Goal: Task Accomplishment & Management: Use online tool/utility

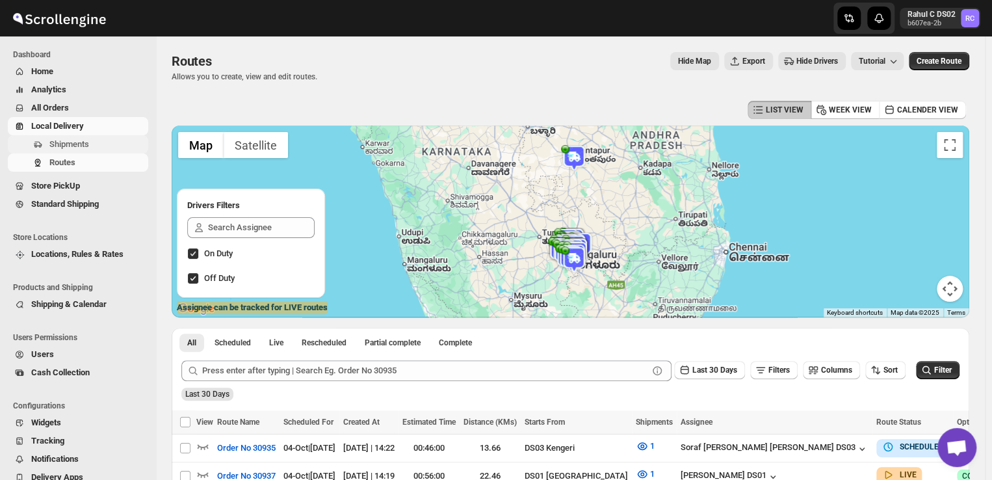
click at [109, 146] on span "Shipments" at bounding box center [97, 144] width 96 height 13
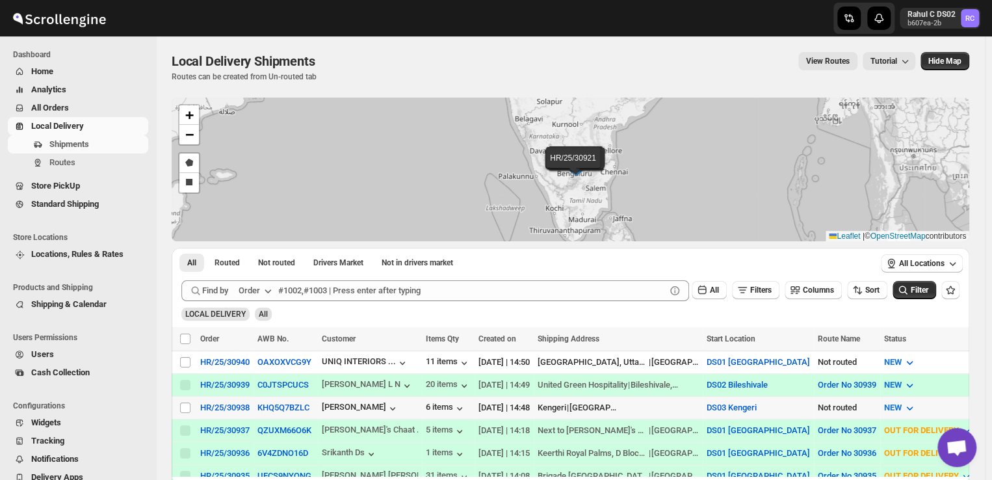
scroll to position [47, 0]
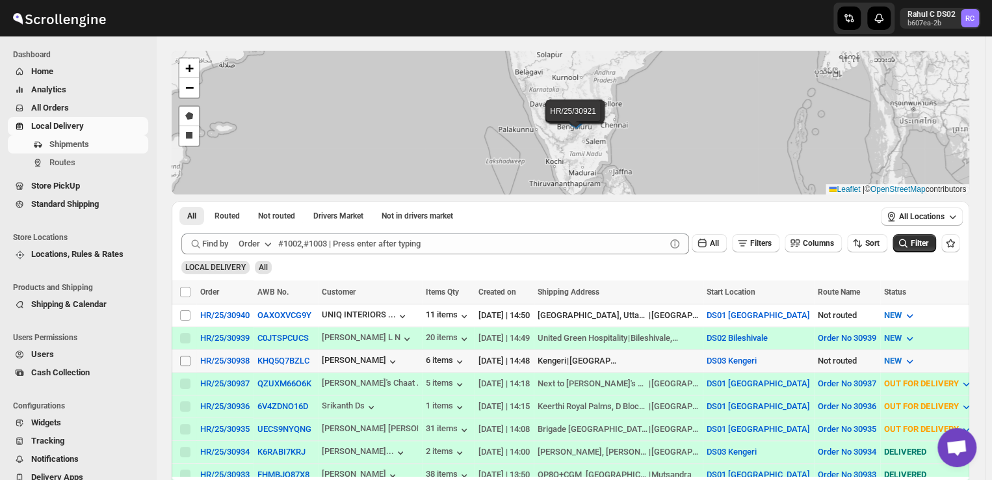
click at [184, 356] on input "Select shipment" at bounding box center [185, 361] width 10 height 10
checkbox input "true"
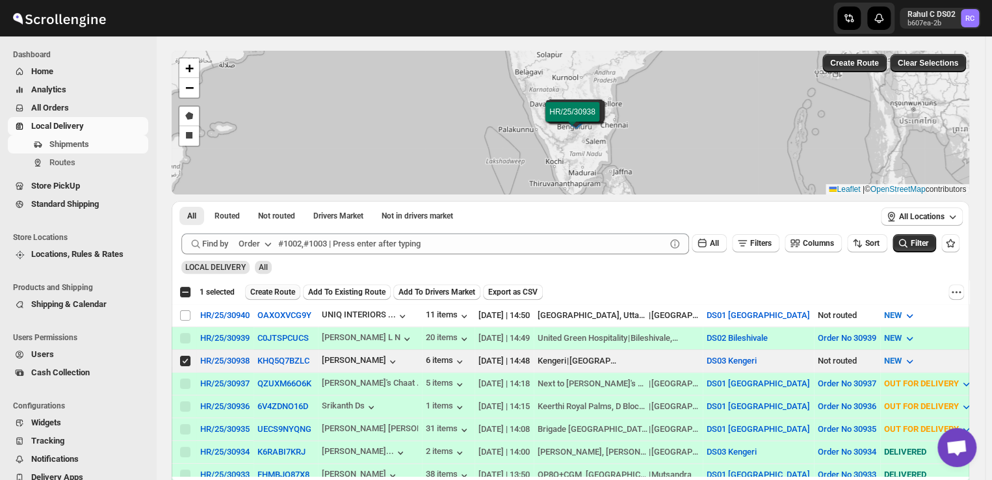
click at [267, 292] on span "Create Route" at bounding box center [272, 292] width 45 height 10
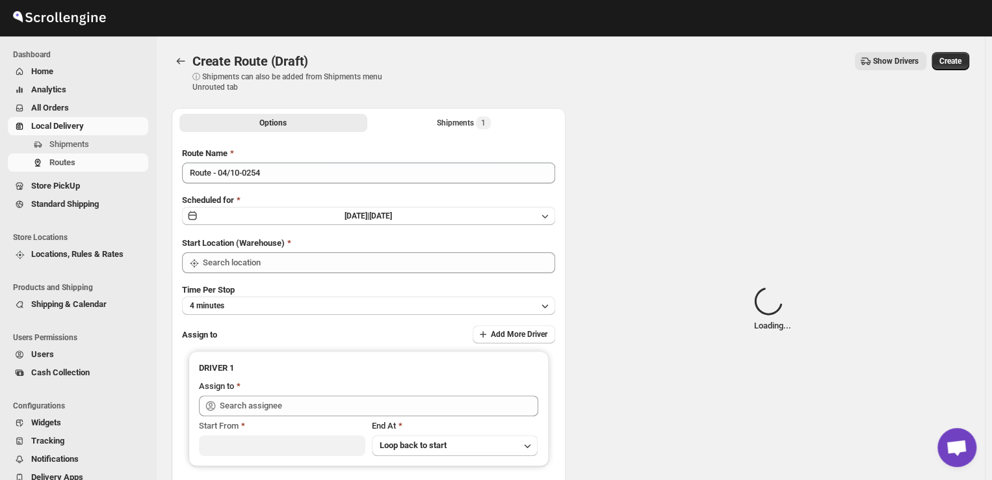
type input "DS03 Kengeri"
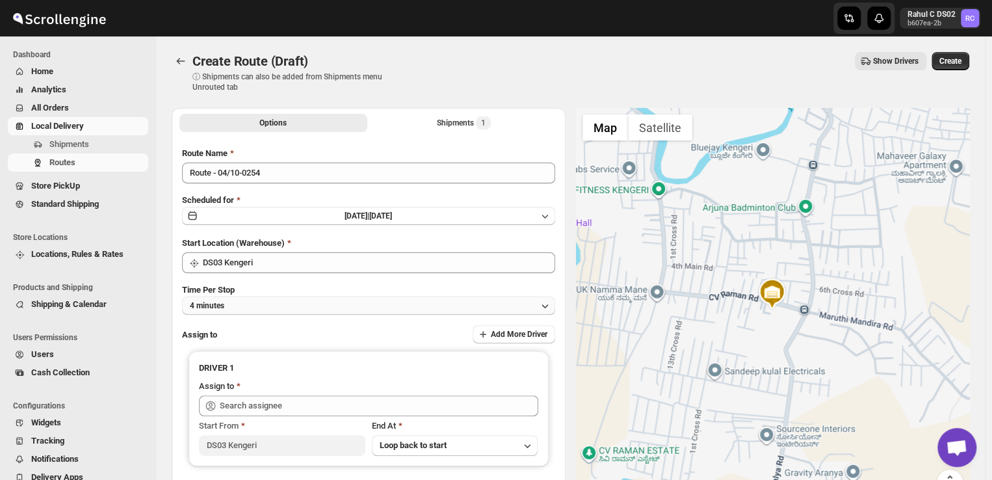
click at [254, 302] on button "4 minutes" at bounding box center [368, 305] width 373 height 18
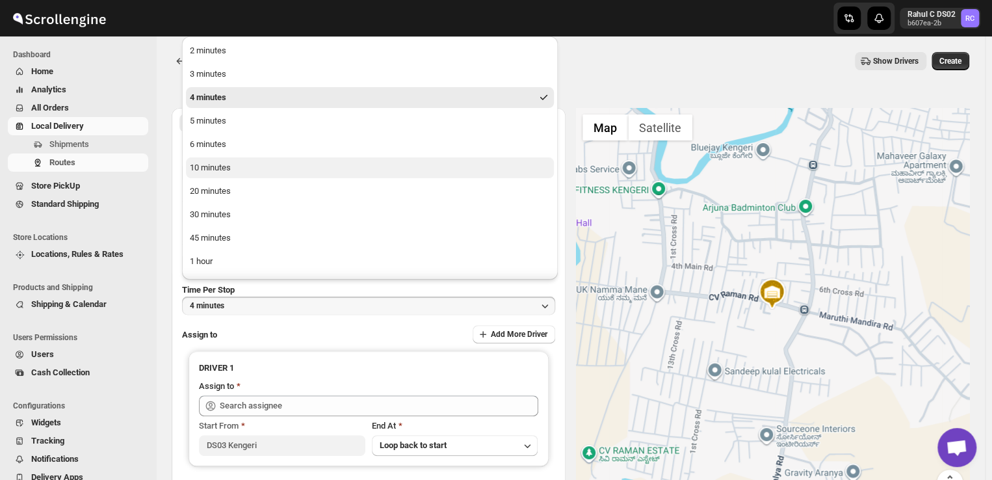
click at [225, 166] on div "10 minutes" at bounding box center [210, 167] width 41 height 13
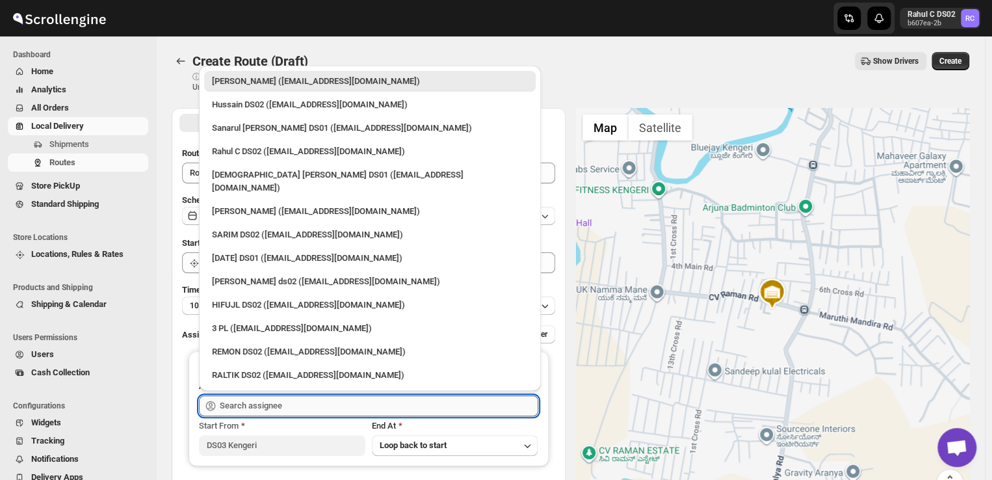
click at [293, 404] on input "text" at bounding box center [379, 405] width 318 height 21
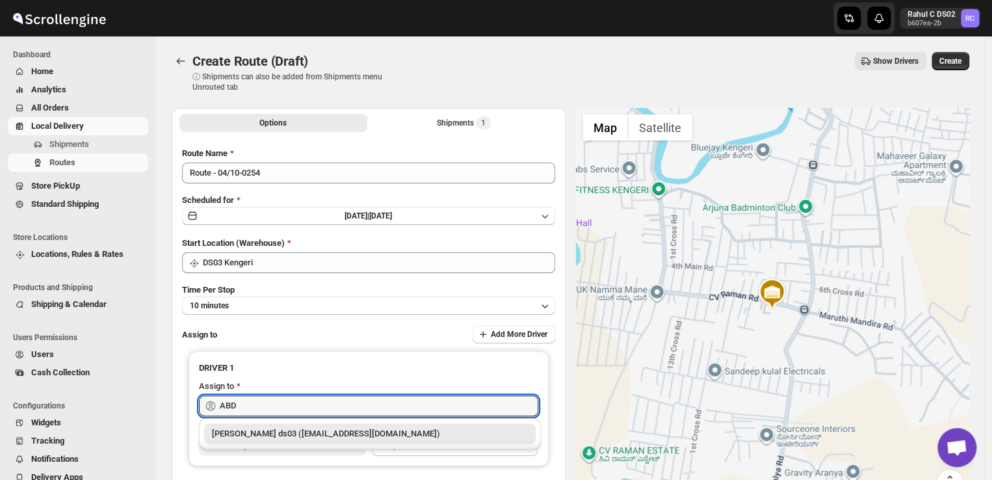
click at [302, 434] on div "[PERSON_NAME] ds03 ([EMAIL_ADDRESS][DOMAIN_NAME])" at bounding box center [370, 433] width 316 height 13
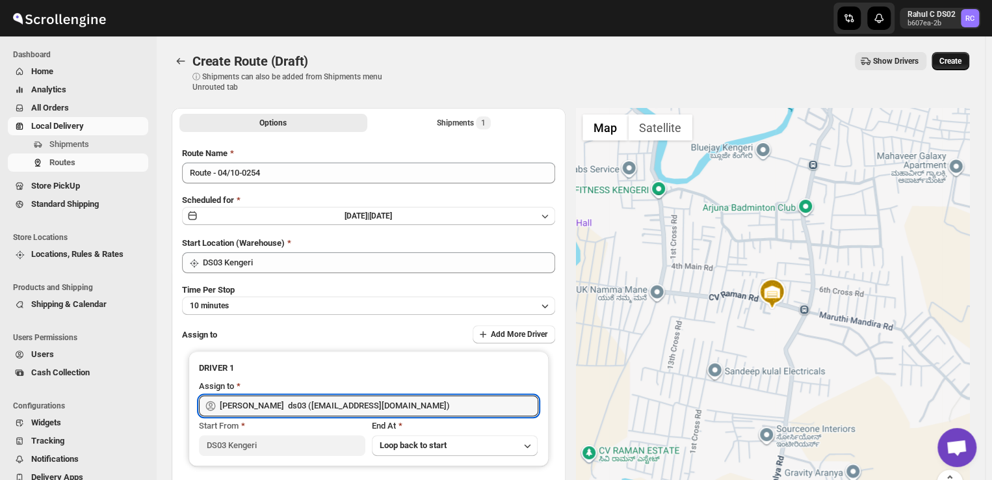
type input "[PERSON_NAME] ds03 ([EMAIL_ADDRESS][DOMAIN_NAME])"
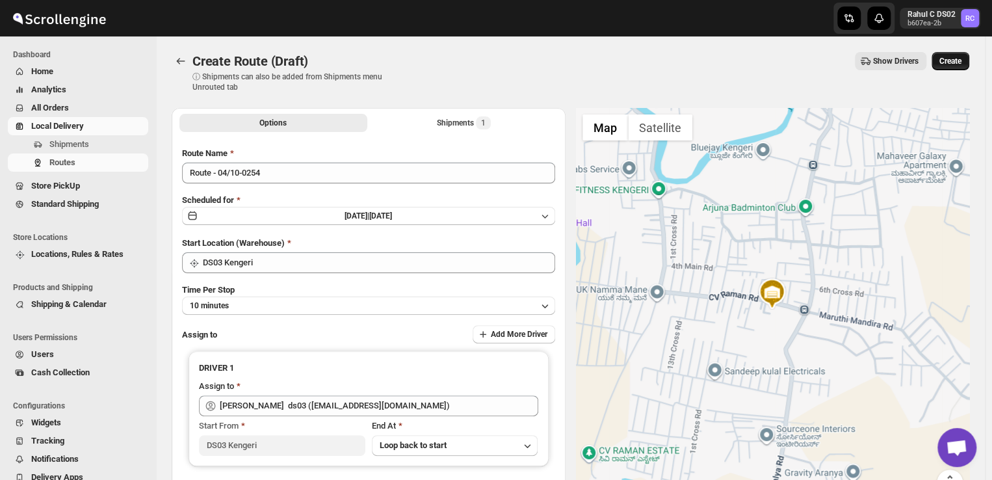
click at [961, 59] on span "Create" at bounding box center [950, 61] width 22 height 10
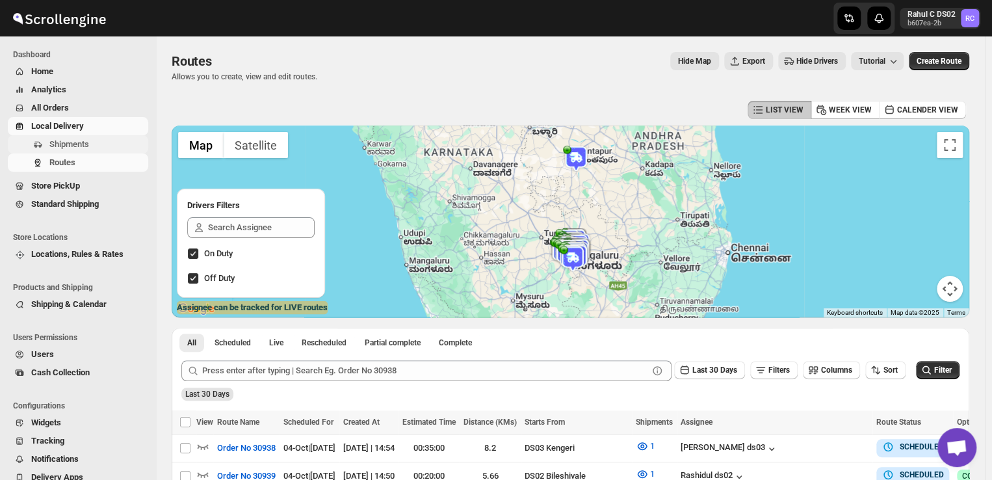
click at [86, 142] on span "Shipments" at bounding box center [69, 144] width 40 height 10
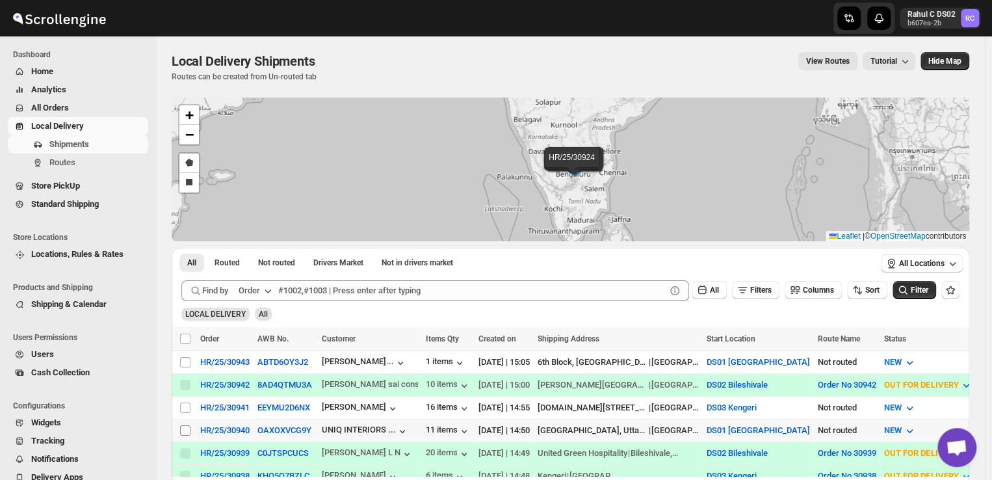
click at [185, 425] on input "Select shipment" at bounding box center [185, 430] width 10 height 10
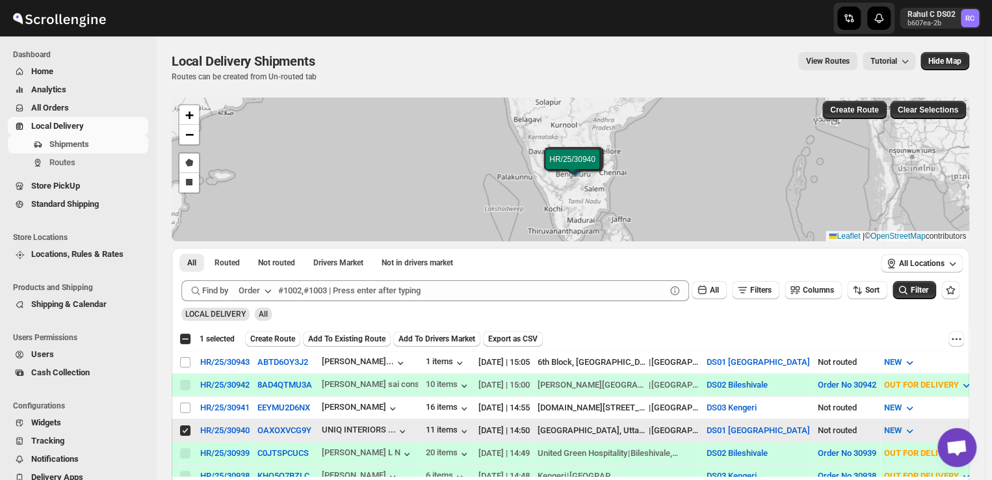
click at [186, 425] on input "Select shipment" at bounding box center [185, 430] width 10 height 10
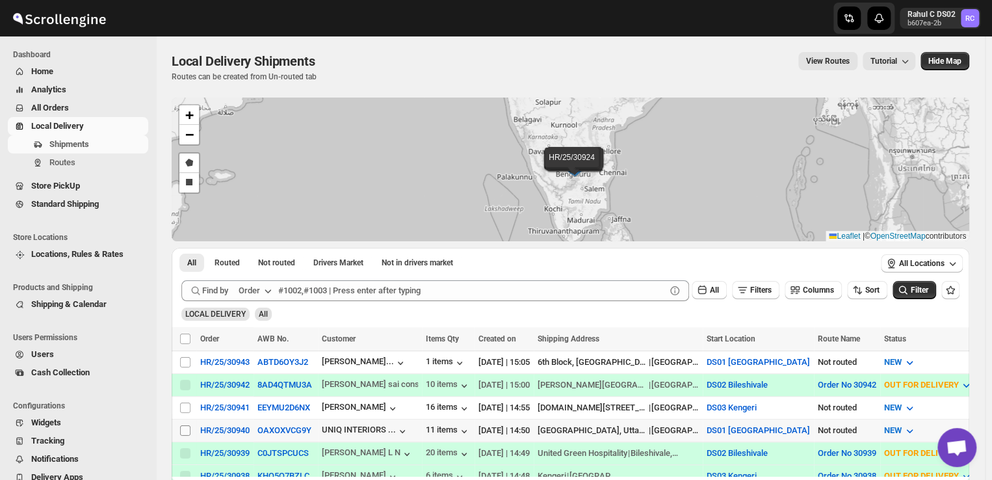
click at [186, 425] on input "Select shipment" at bounding box center [185, 430] width 10 height 10
checkbox input "true"
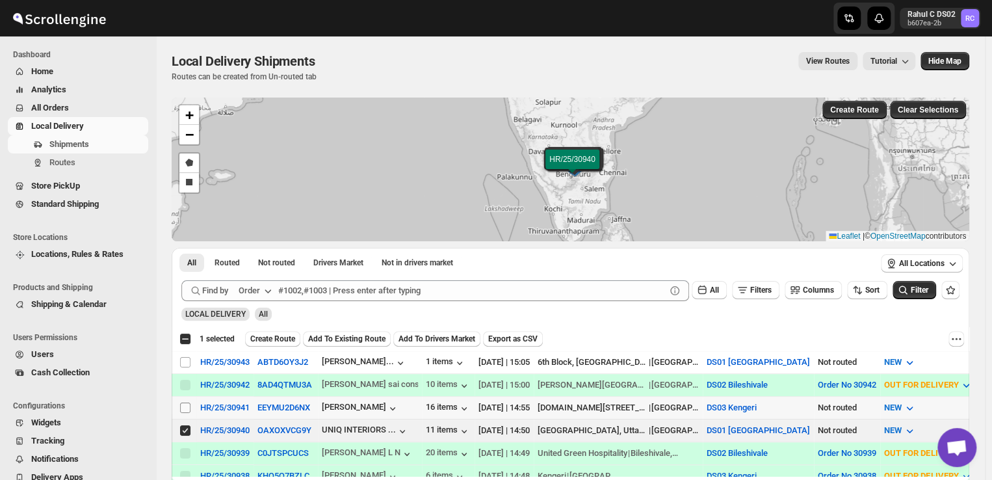
click at [184, 404] on input "Select shipment" at bounding box center [185, 407] width 10 height 10
checkbox input "true"
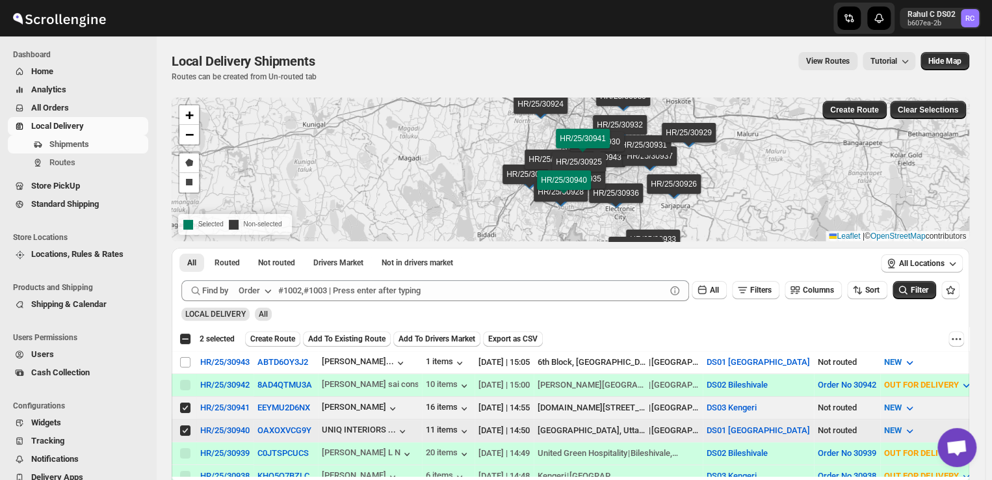
click at [190, 426] on input "Select shipment" at bounding box center [185, 430] width 10 height 10
checkbox input "false"
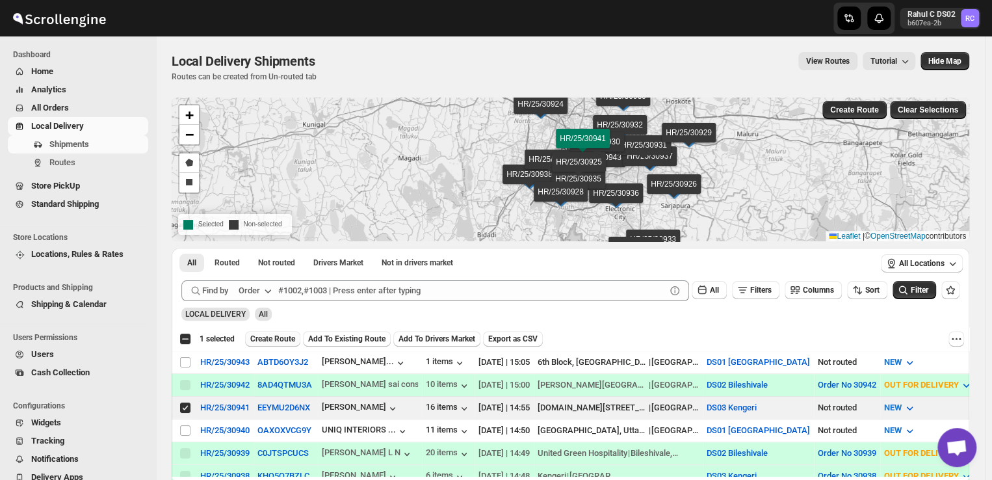
click at [281, 337] on span "Create Route" at bounding box center [272, 338] width 45 height 10
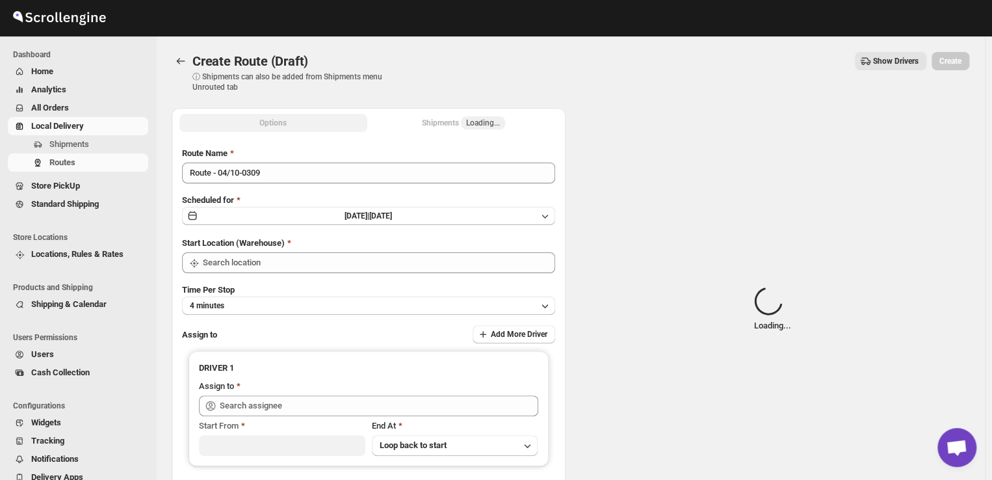
type input "DS03 Kengeri"
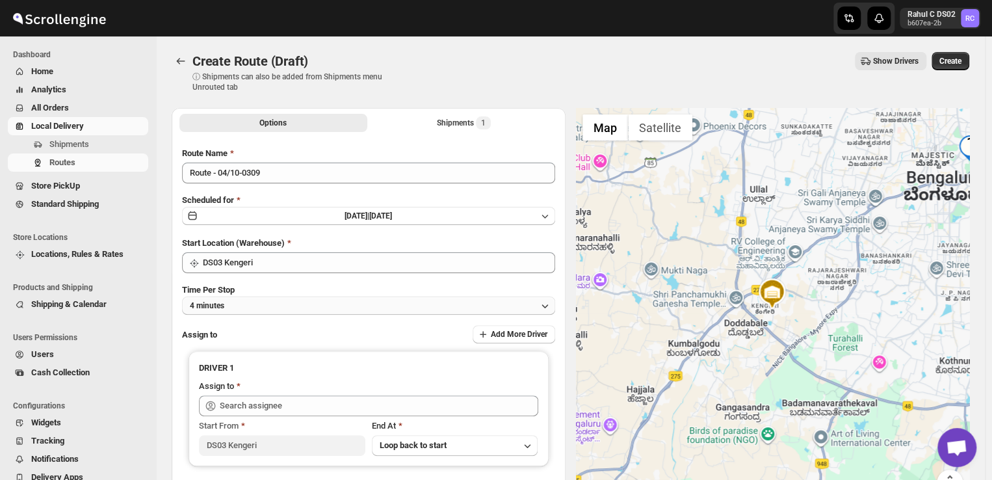
click at [248, 299] on button "4 minutes" at bounding box center [368, 305] width 373 height 18
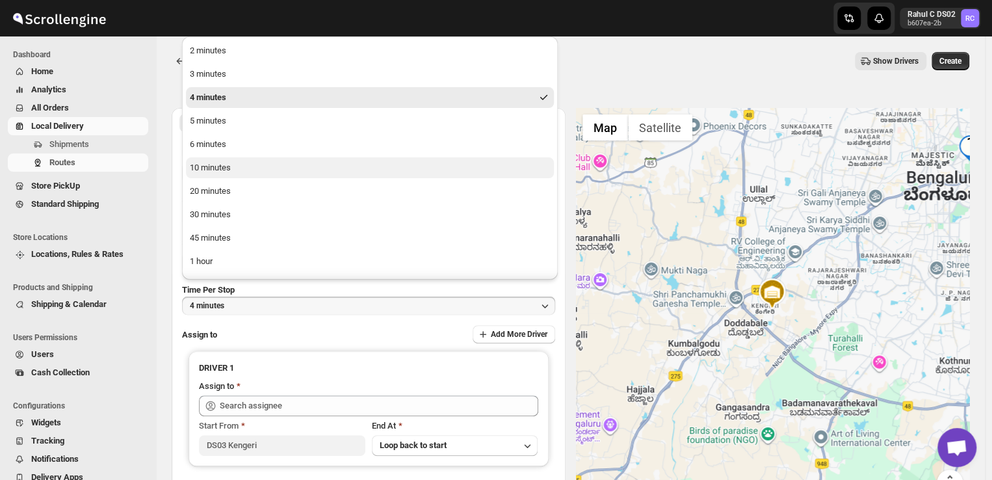
click at [220, 167] on div "10 minutes" at bounding box center [210, 167] width 41 height 13
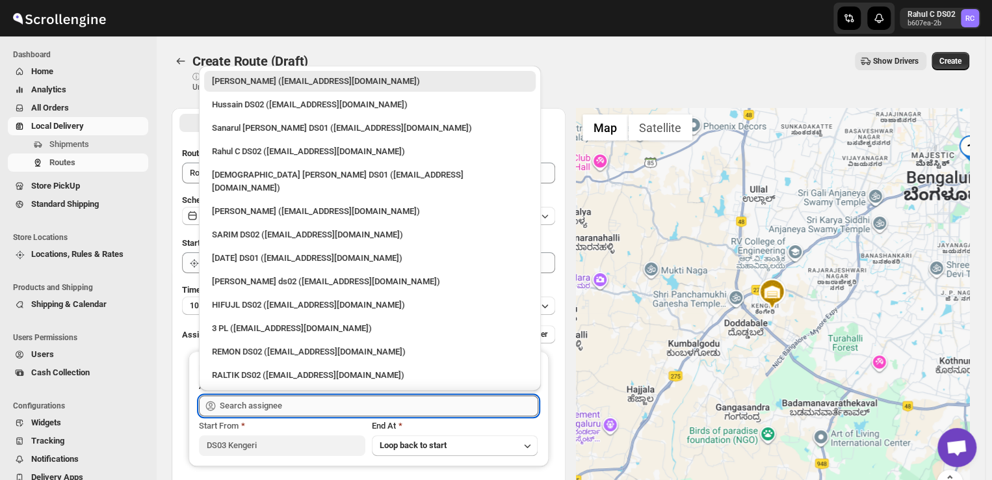
click at [286, 404] on input "text" at bounding box center [379, 405] width 318 height 21
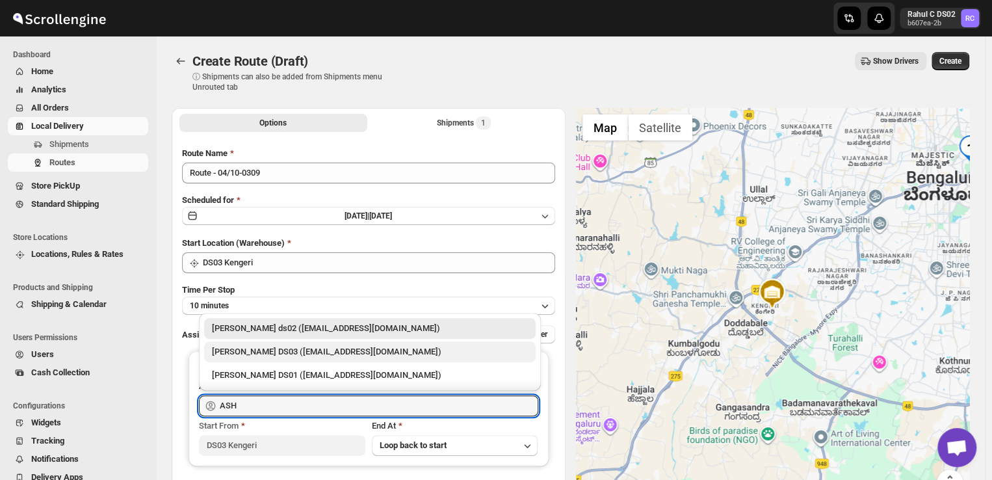
click at [296, 352] on div "[PERSON_NAME] DS03 ([EMAIL_ADDRESS][DOMAIN_NAME])" at bounding box center [370, 351] width 316 height 13
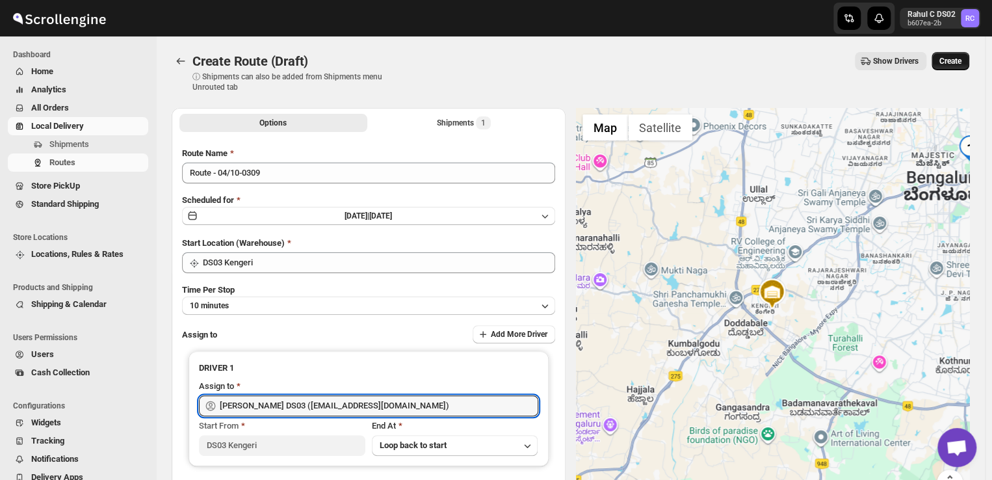
type input "[PERSON_NAME] DS03 ([EMAIL_ADDRESS][DOMAIN_NAME])"
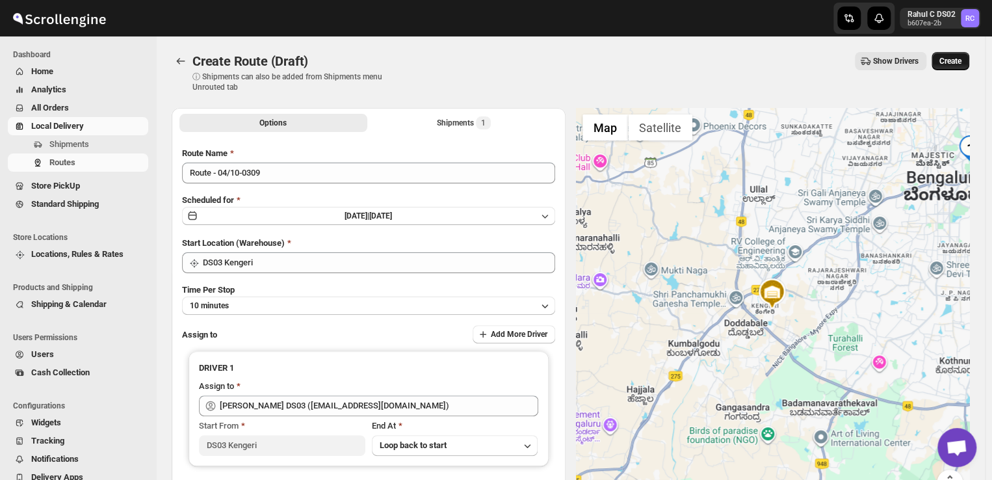
click at [949, 58] on span "Create" at bounding box center [950, 61] width 22 height 10
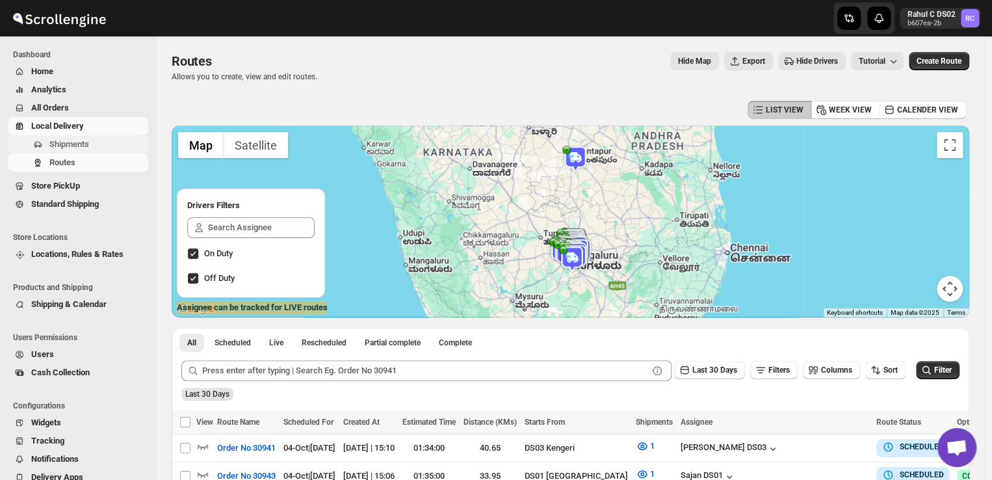
click at [96, 143] on span "Shipments" at bounding box center [97, 144] width 96 height 13
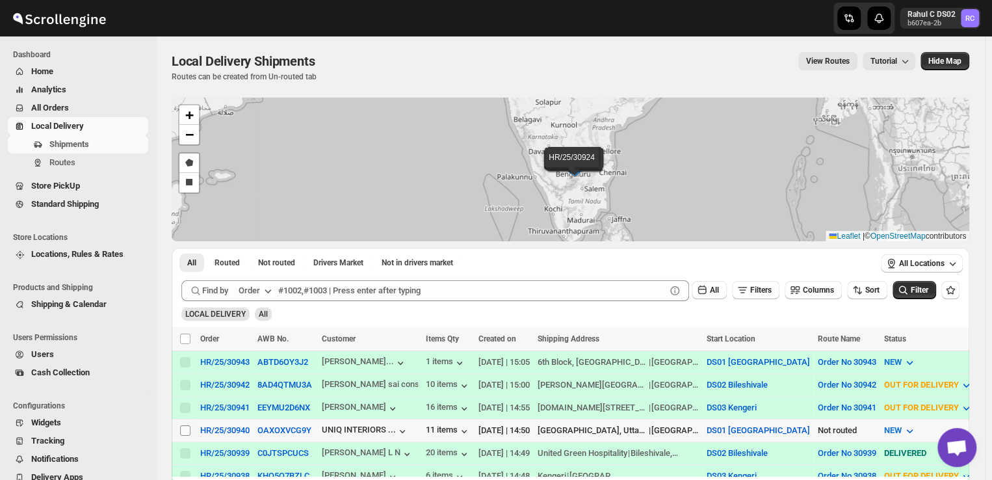
click at [182, 426] on input "Select shipment" at bounding box center [185, 430] width 10 height 10
checkbox input "true"
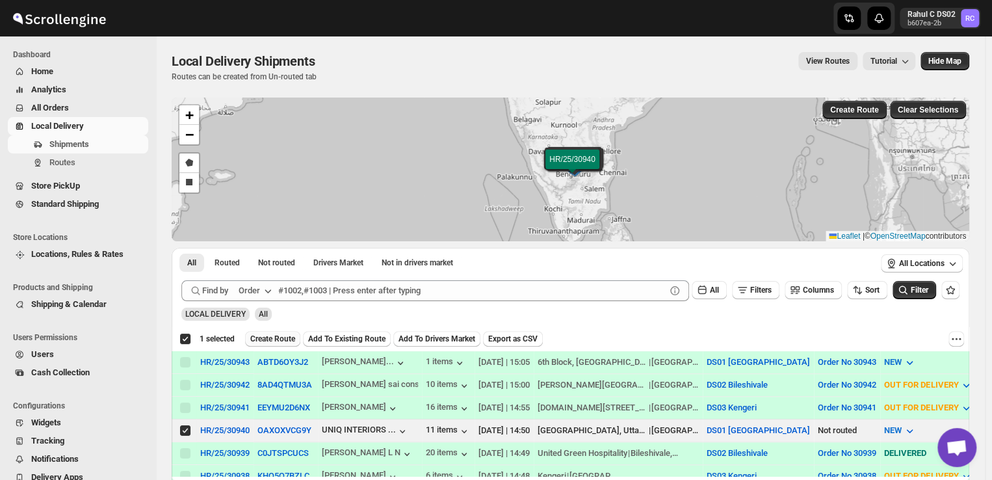
click at [268, 339] on span "Create Route" at bounding box center [272, 338] width 45 height 10
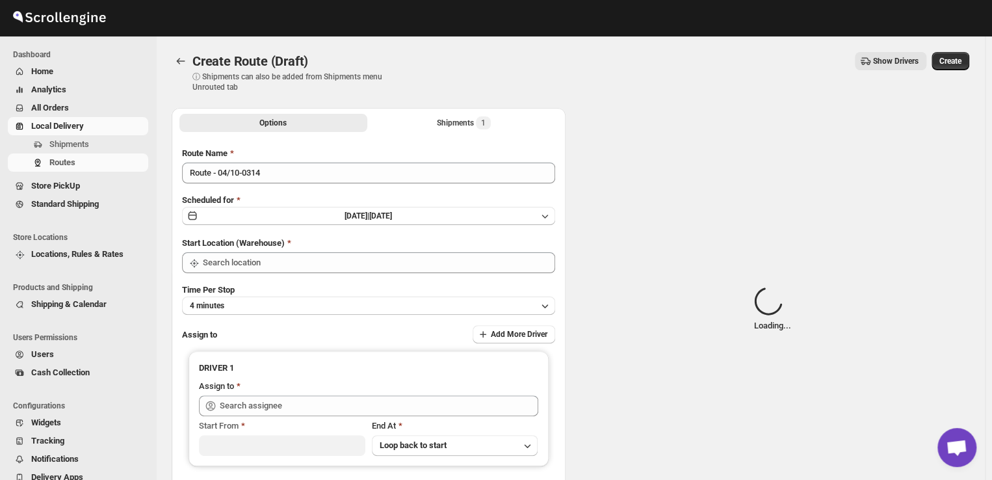
type input "DS01 [GEOGRAPHIC_DATA]"
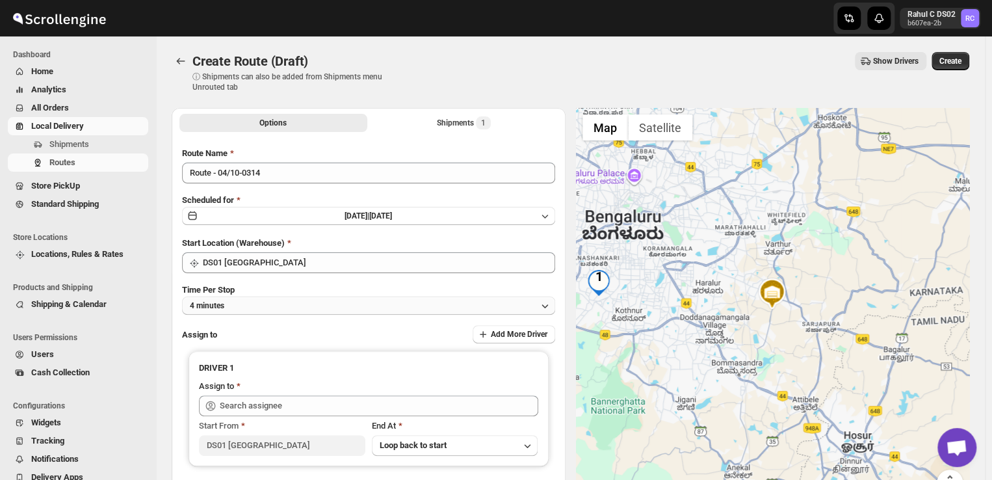
click at [259, 307] on button "4 minutes" at bounding box center [368, 305] width 373 height 18
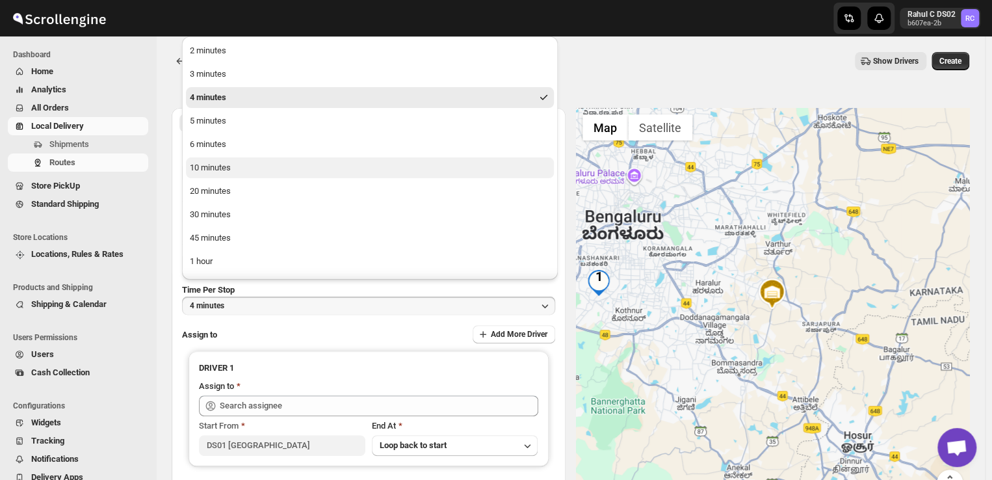
click at [213, 168] on div "10 minutes" at bounding box center [210, 167] width 41 height 13
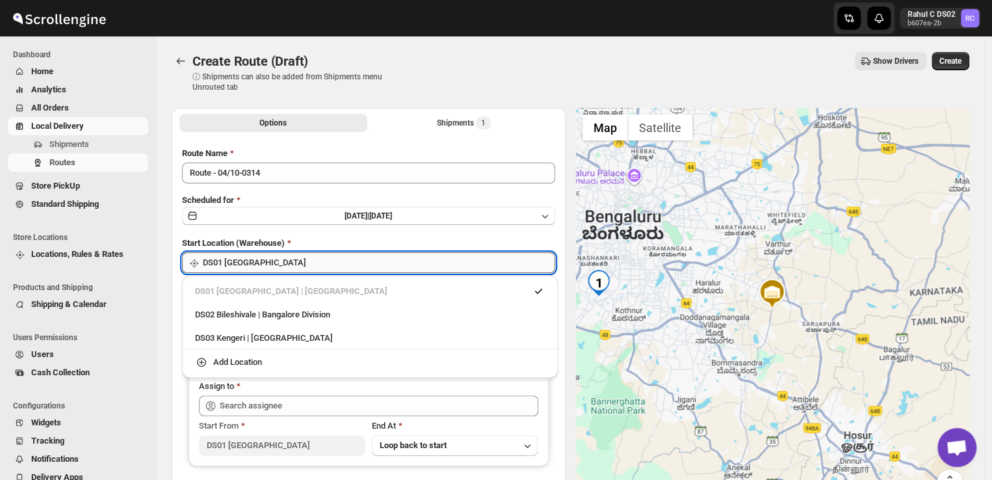
click at [268, 269] on input "DS01 [GEOGRAPHIC_DATA]" at bounding box center [379, 262] width 352 height 21
click at [207, 335] on div "DS03 Kengeri | [GEOGRAPHIC_DATA]" at bounding box center [370, 337] width 350 height 13
type input "DS03 Kengeri"
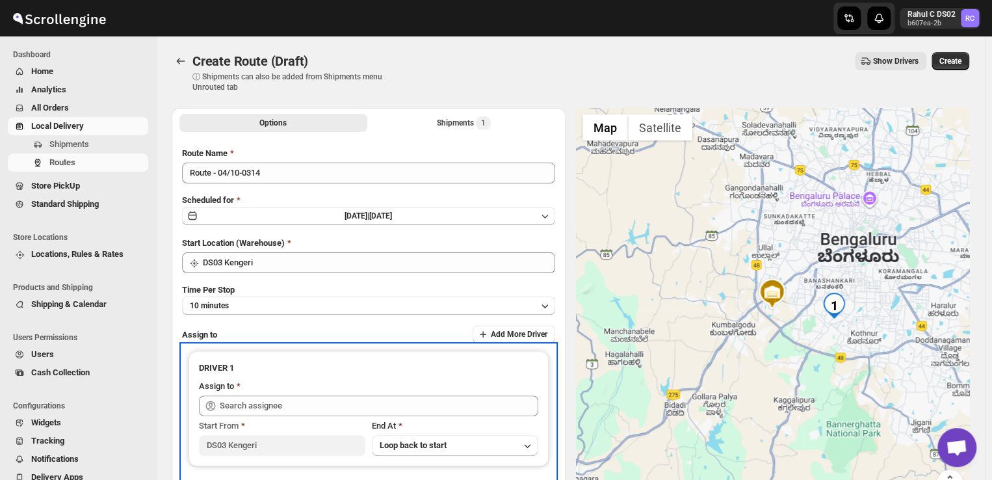
click at [295, 416] on div "Start From DS03 Kengeri End At Loop back to start" at bounding box center [368, 436] width 339 height 40
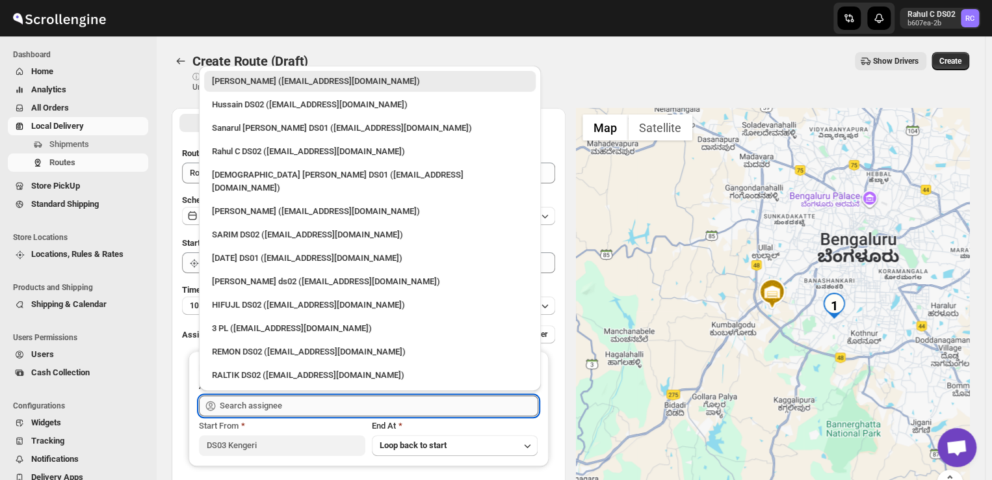
click at [290, 413] on input "text" at bounding box center [379, 405] width 318 height 21
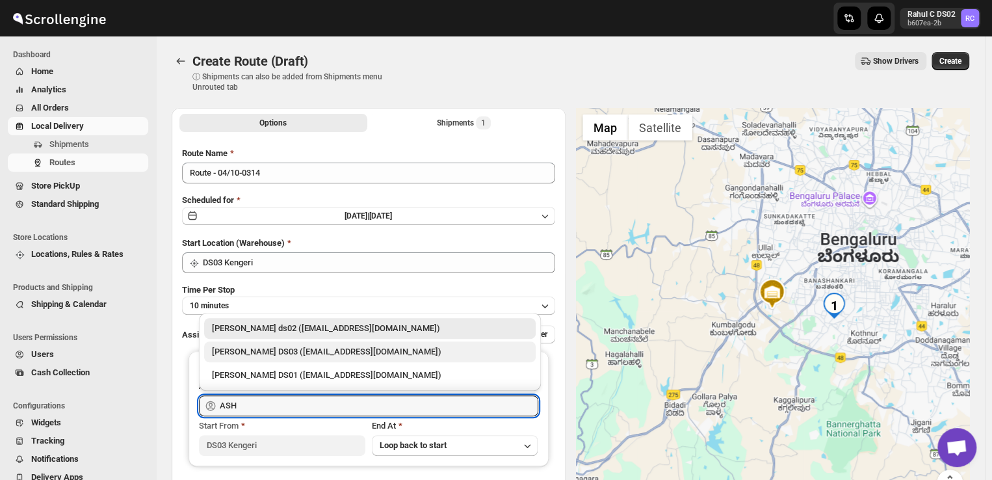
click at [319, 349] on div "[PERSON_NAME] DS03 ([EMAIL_ADDRESS][DOMAIN_NAME])" at bounding box center [370, 351] width 316 height 13
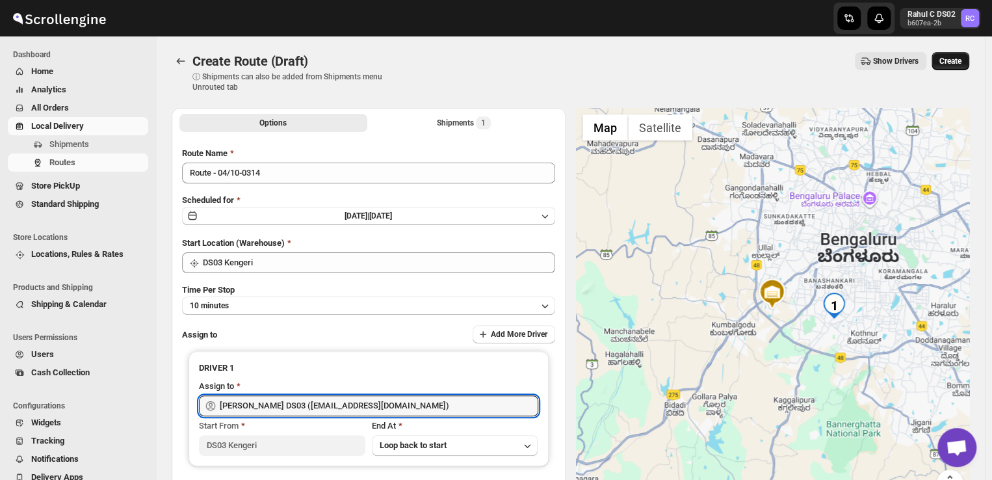
type input "[PERSON_NAME] DS03 ([EMAIL_ADDRESS][DOMAIN_NAME])"
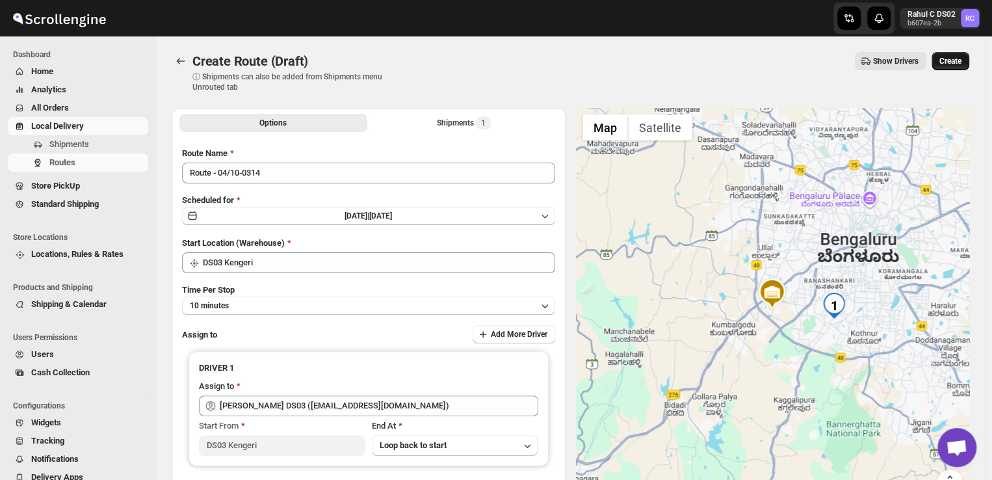
click at [969, 58] on button "Create" at bounding box center [950, 61] width 38 height 18
